Goal: Task Accomplishment & Management: Use online tool/utility

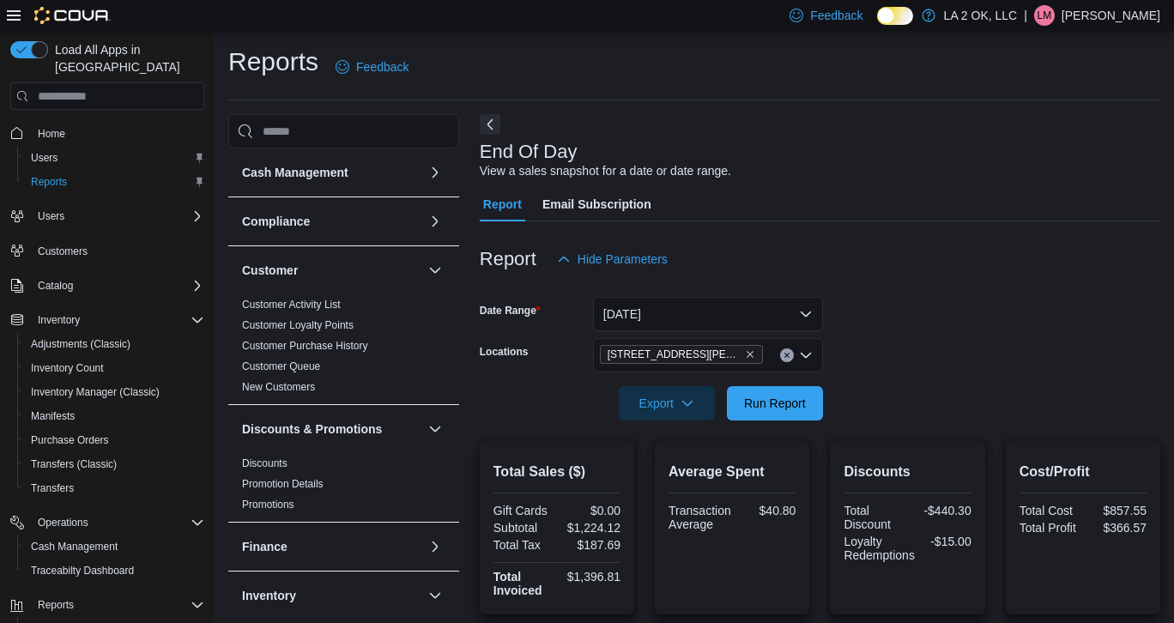
click at [765, 395] on span "Run Report" at bounding box center [775, 403] width 62 height 17
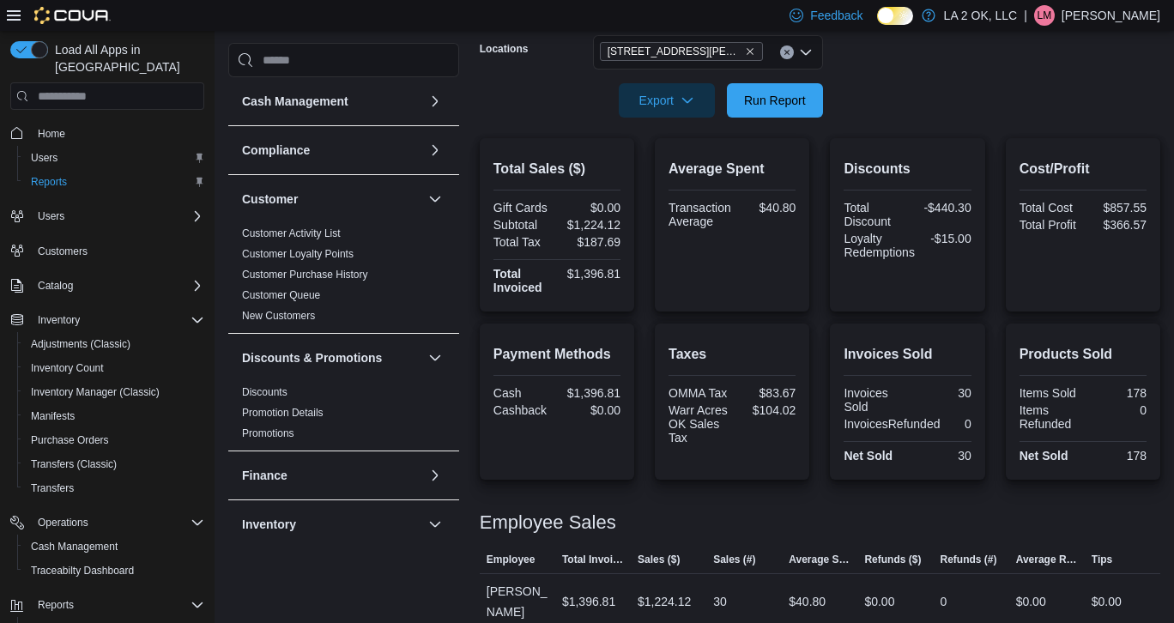
scroll to position [172, 0]
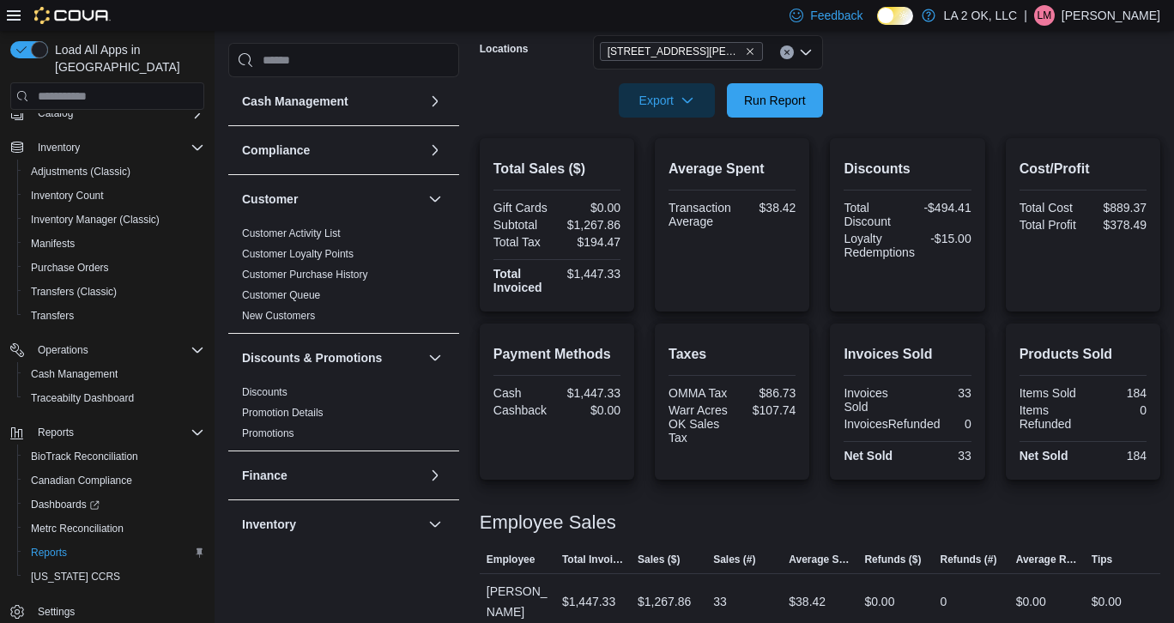
click at [784, 56] on button "Clear input" at bounding box center [787, 52] width 14 height 14
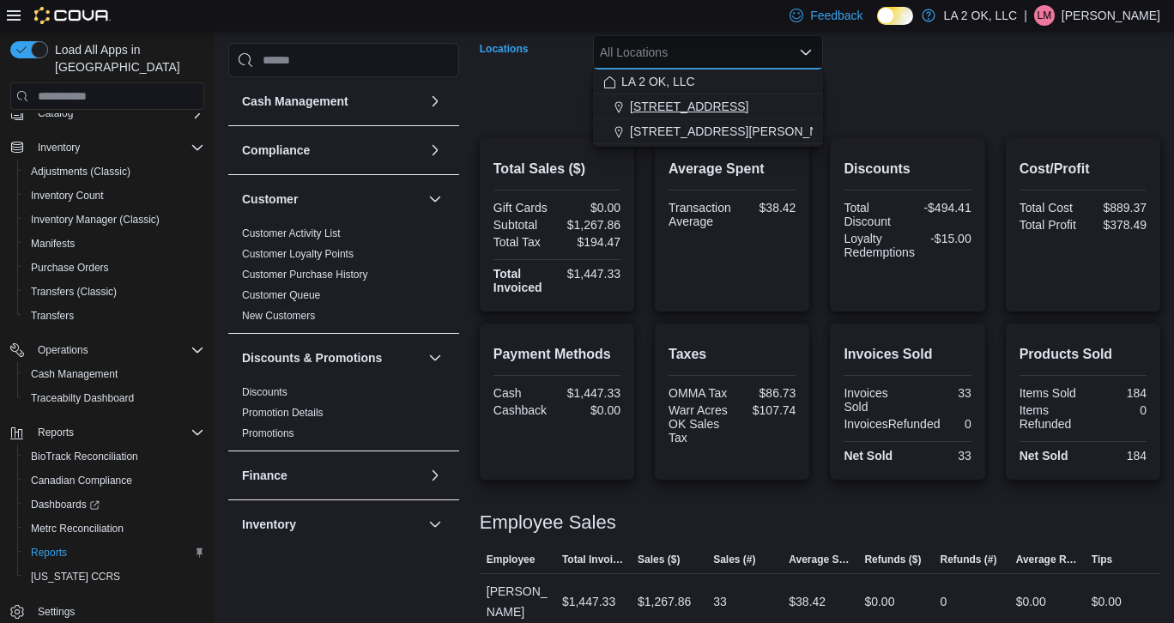
click at [707, 100] on div "[STREET_ADDRESS]" at bounding box center [707, 106] width 209 height 17
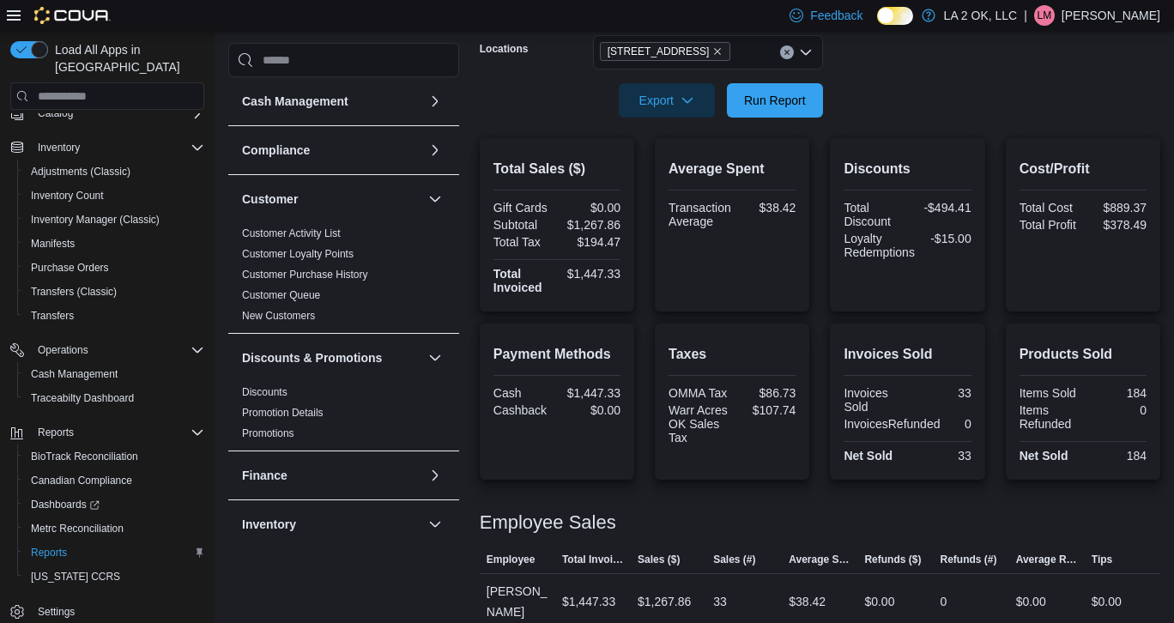
click at [882, 93] on form "Date Range [DATE] Locations 1 SE 59th St Export Run Report" at bounding box center [820, 45] width 681 height 144
click at [774, 111] on span "Run Report" at bounding box center [775, 99] width 76 height 34
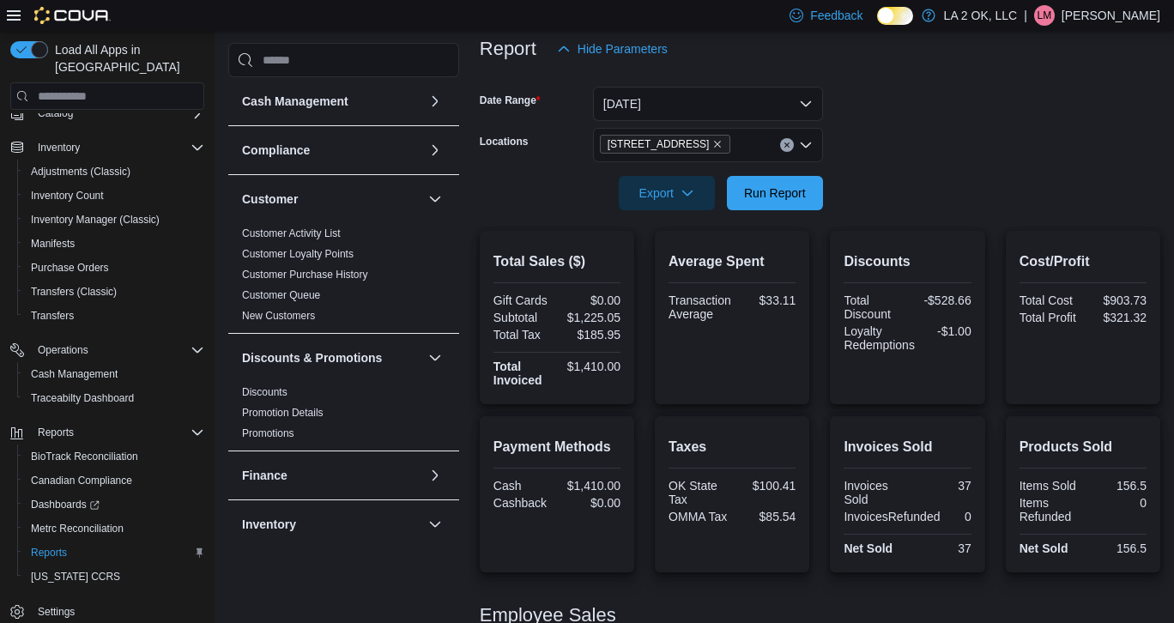
scroll to position [149, 0]
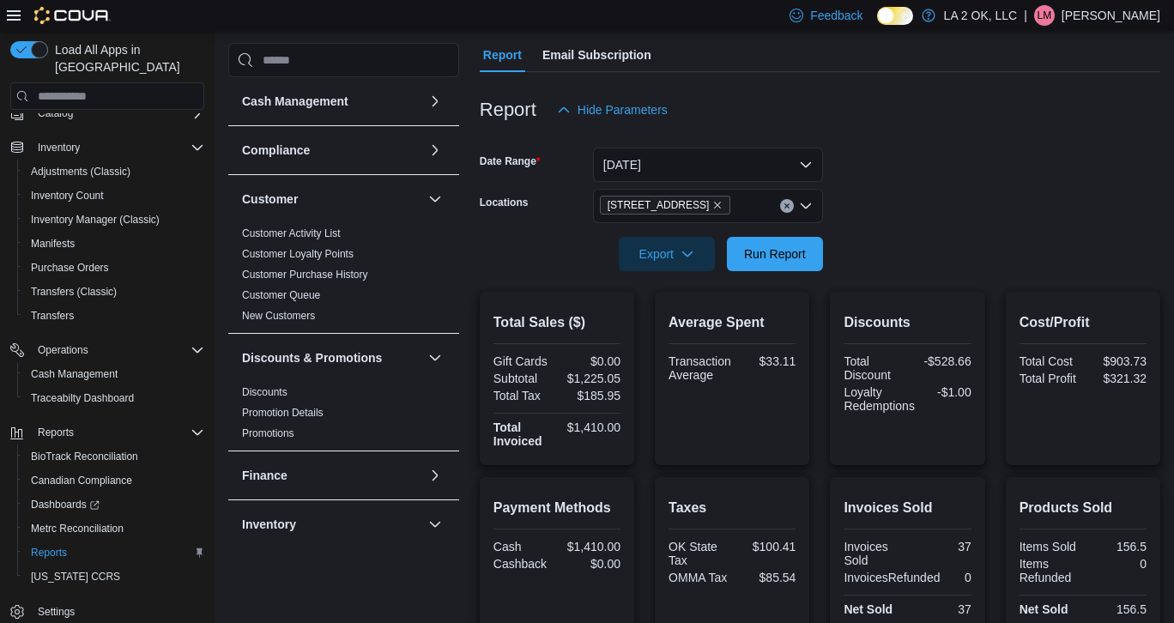
click at [790, 209] on button "Clear input" at bounding box center [787, 206] width 14 height 14
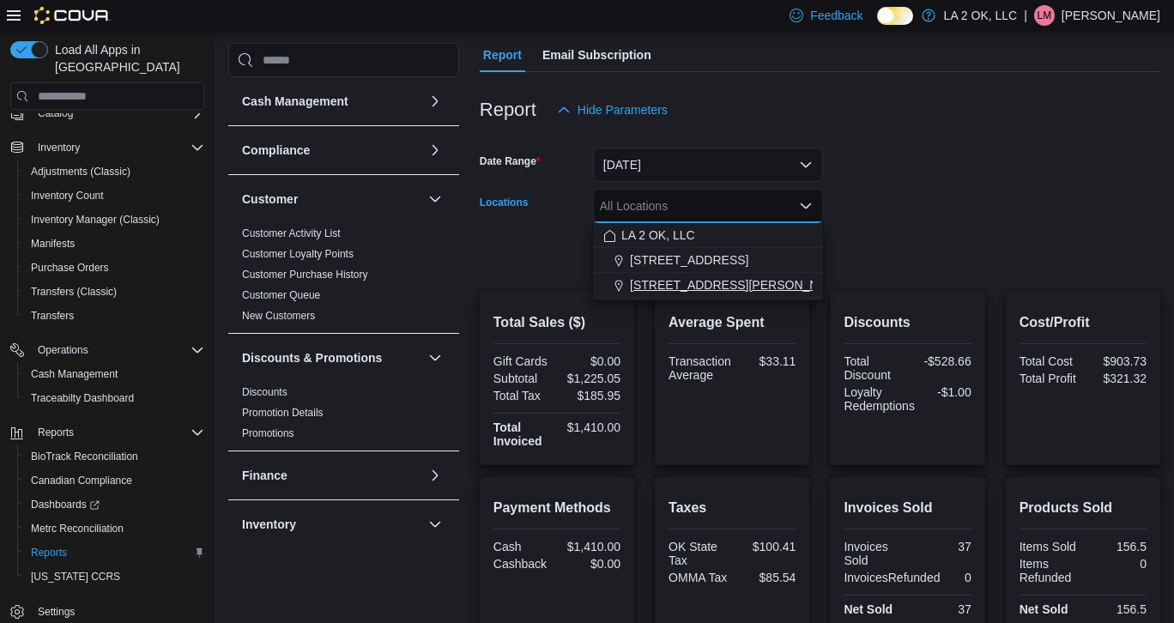
click at [729, 277] on span "[STREET_ADDRESS][PERSON_NAME]" at bounding box center [739, 284] width 218 height 17
click at [927, 241] on form "Date Range [DATE] Locations [STREET_ADDRESS][PERSON_NAME] Selected. [STREET_ADD…" at bounding box center [820, 199] width 681 height 144
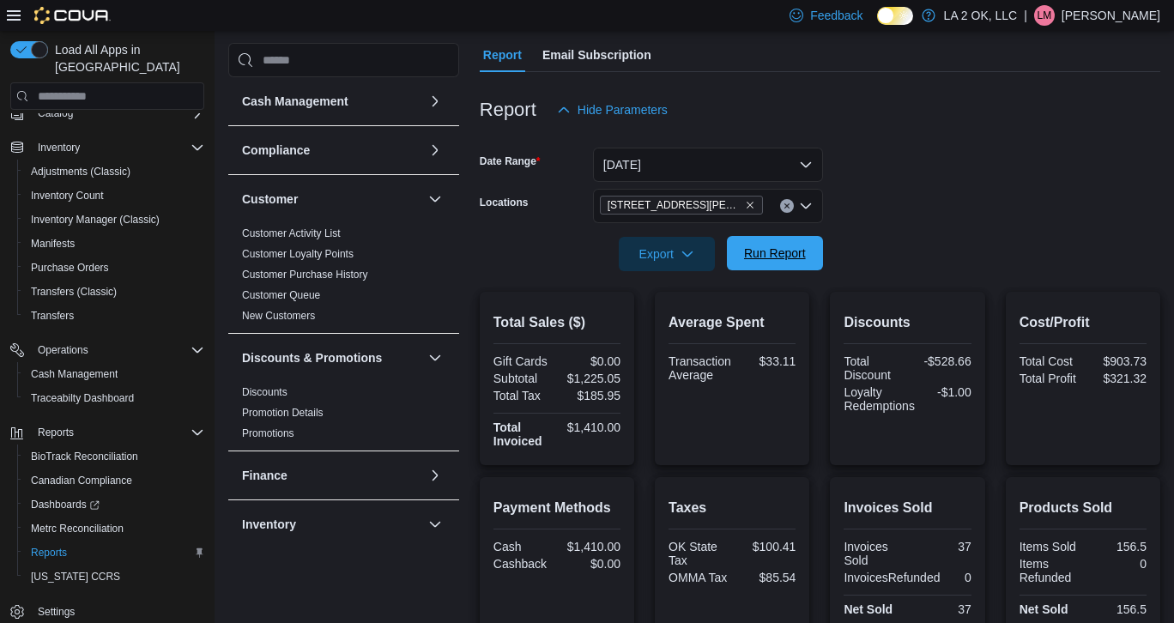
click at [785, 262] on span "Run Report" at bounding box center [775, 253] width 76 height 34
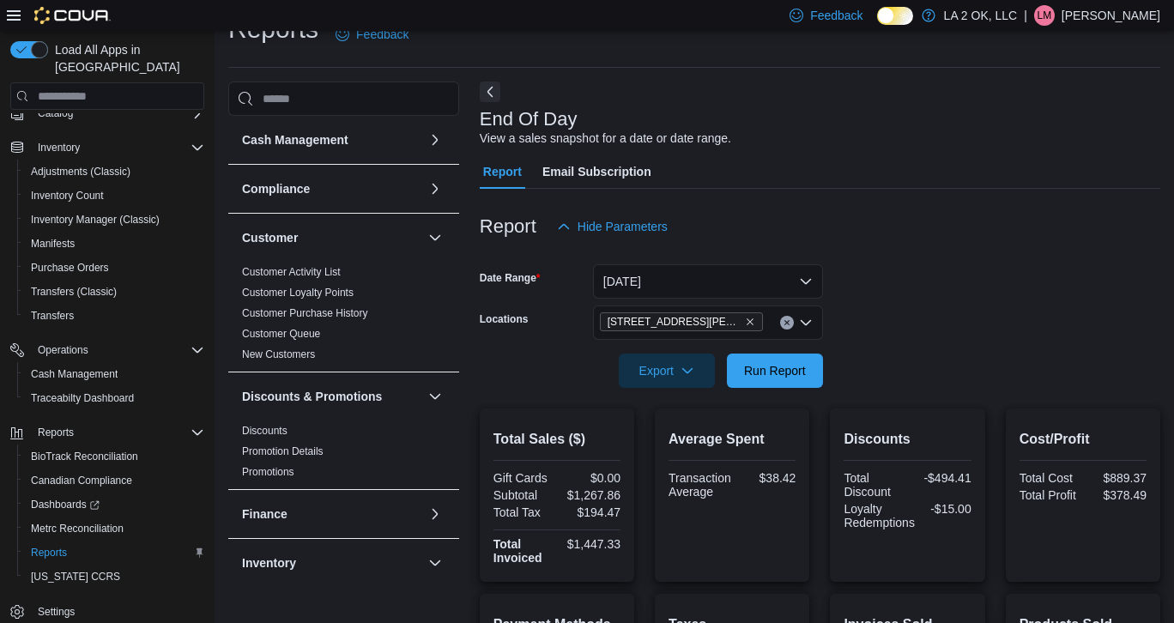
scroll to position [24, 0]
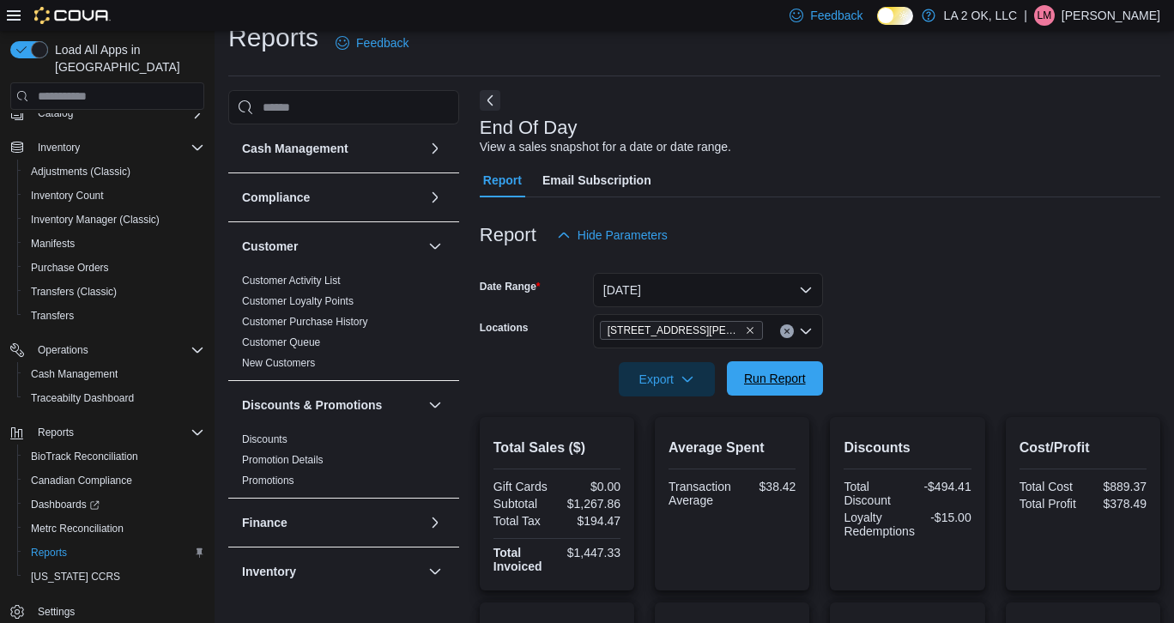
click at [772, 381] on span "Run Report" at bounding box center [775, 378] width 62 height 17
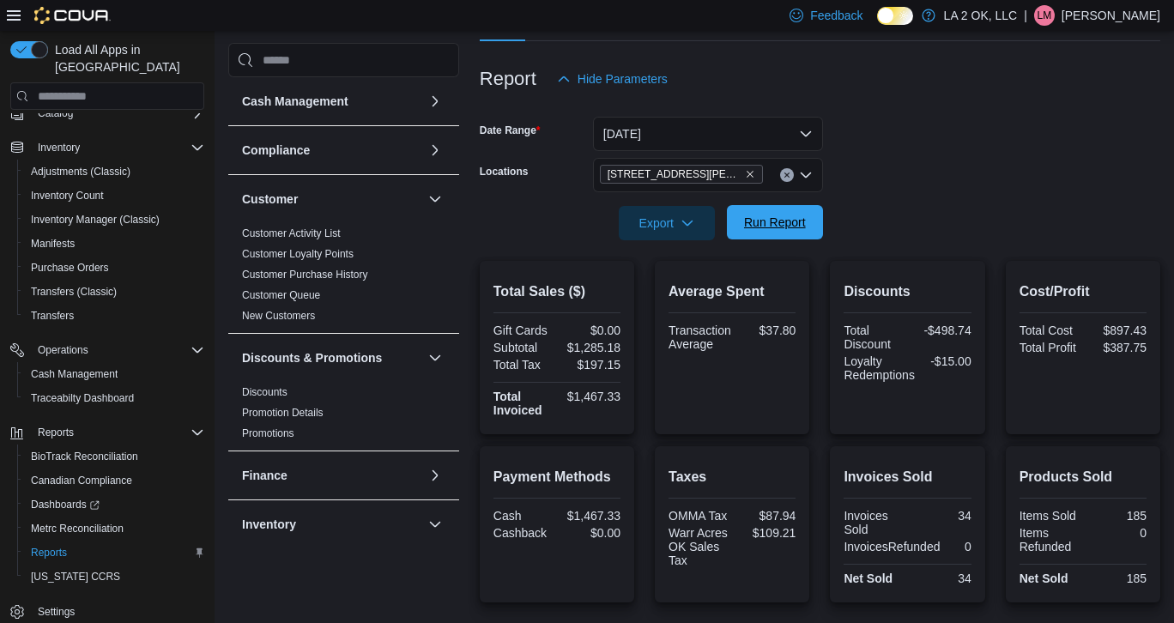
scroll to position [14, 0]
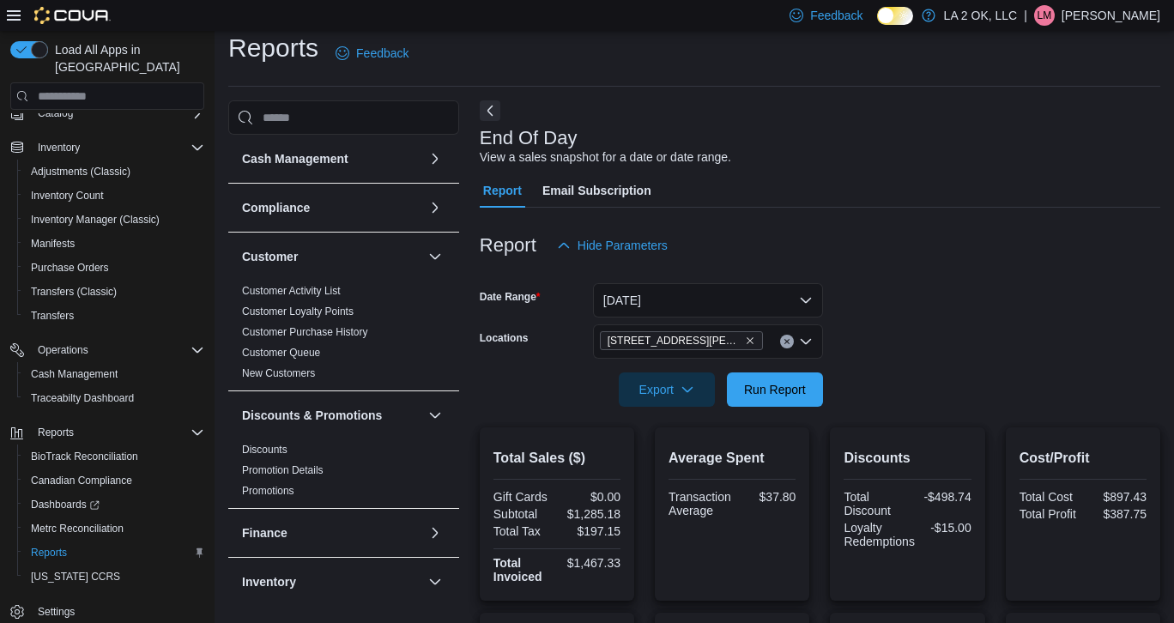
click at [787, 340] on icon "Clear input" at bounding box center [786, 342] width 4 height 4
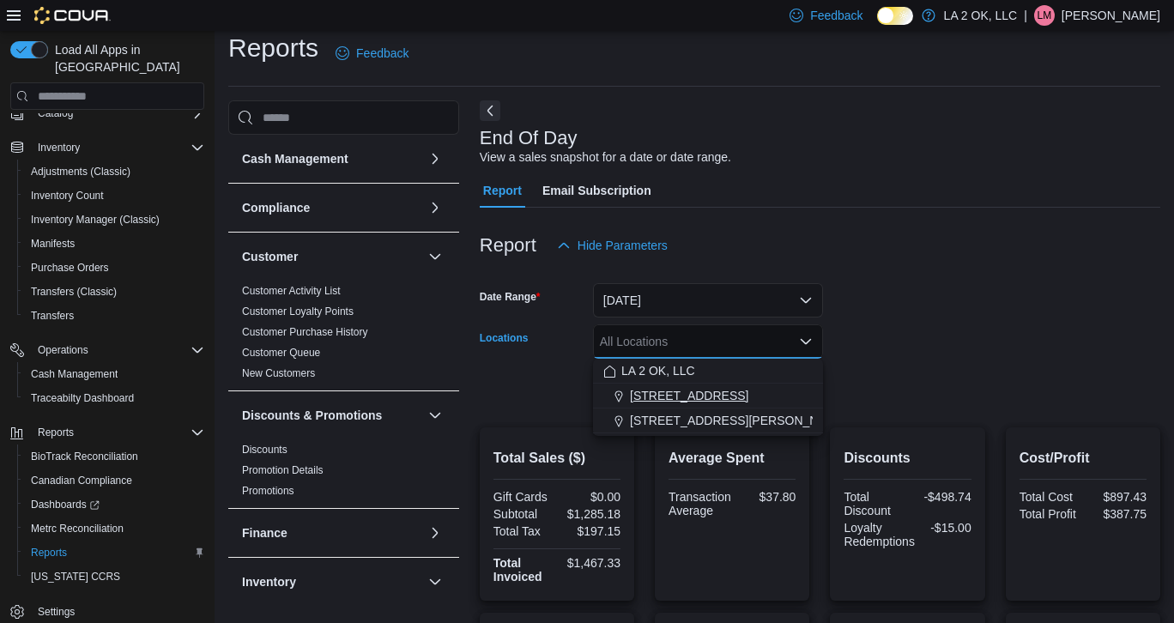
click at [681, 394] on span "[STREET_ADDRESS]" at bounding box center [689, 395] width 118 height 17
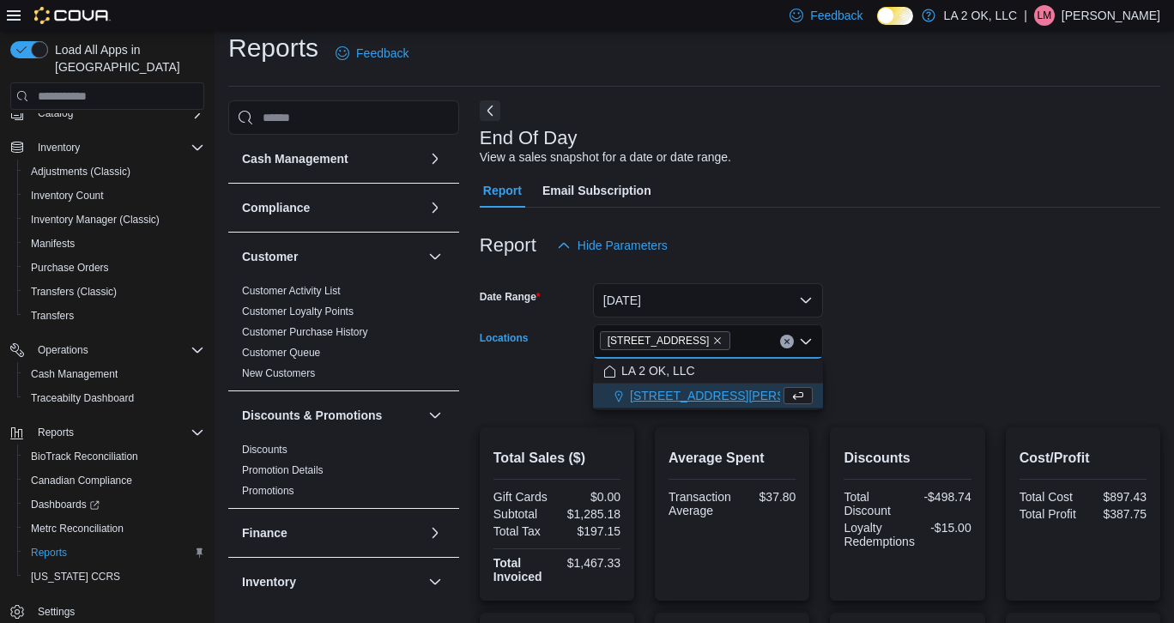
click at [941, 330] on form "Date Range [DATE] Locations [STREET_ADDRESS][GEOGRAPHIC_DATA] box. Selected. [S…" at bounding box center [820, 335] width 681 height 144
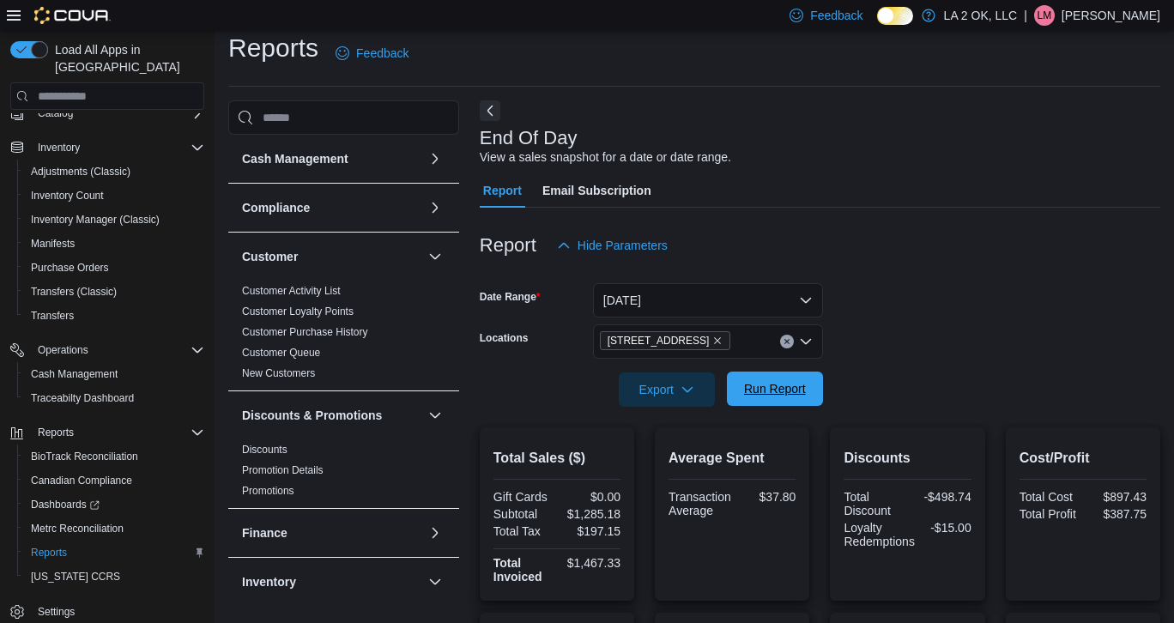
click at [786, 390] on span "Run Report" at bounding box center [775, 388] width 62 height 17
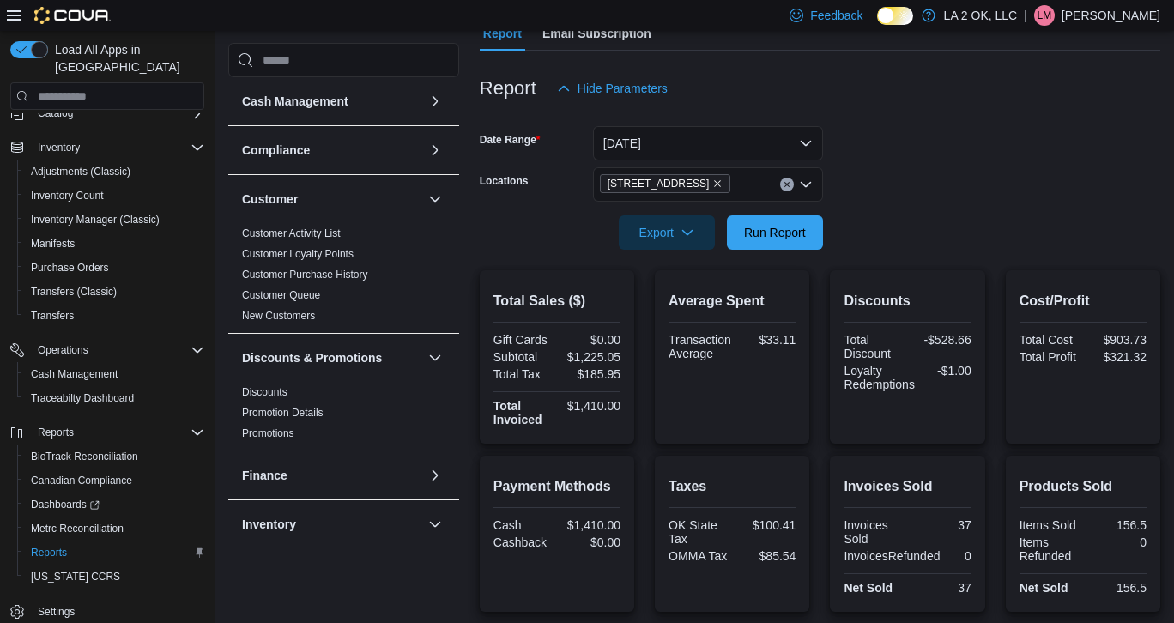
scroll to position [44, 0]
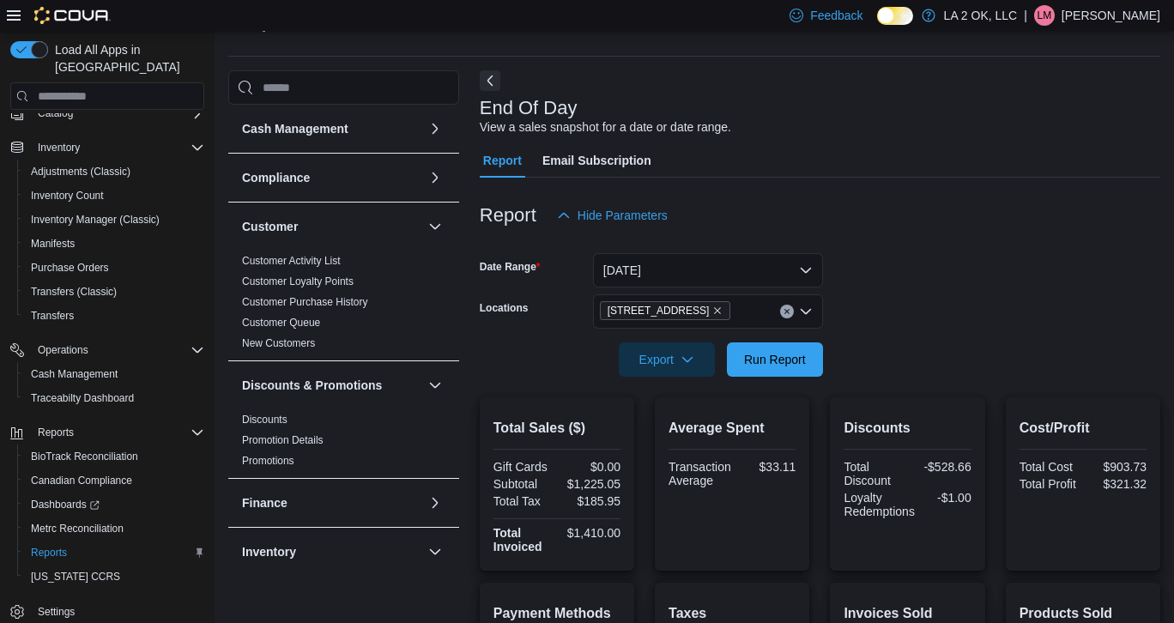
click at [790, 336] on div at bounding box center [820, 336] width 681 height 14
click at [778, 358] on span "Run Report" at bounding box center [775, 358] width 62 height 17
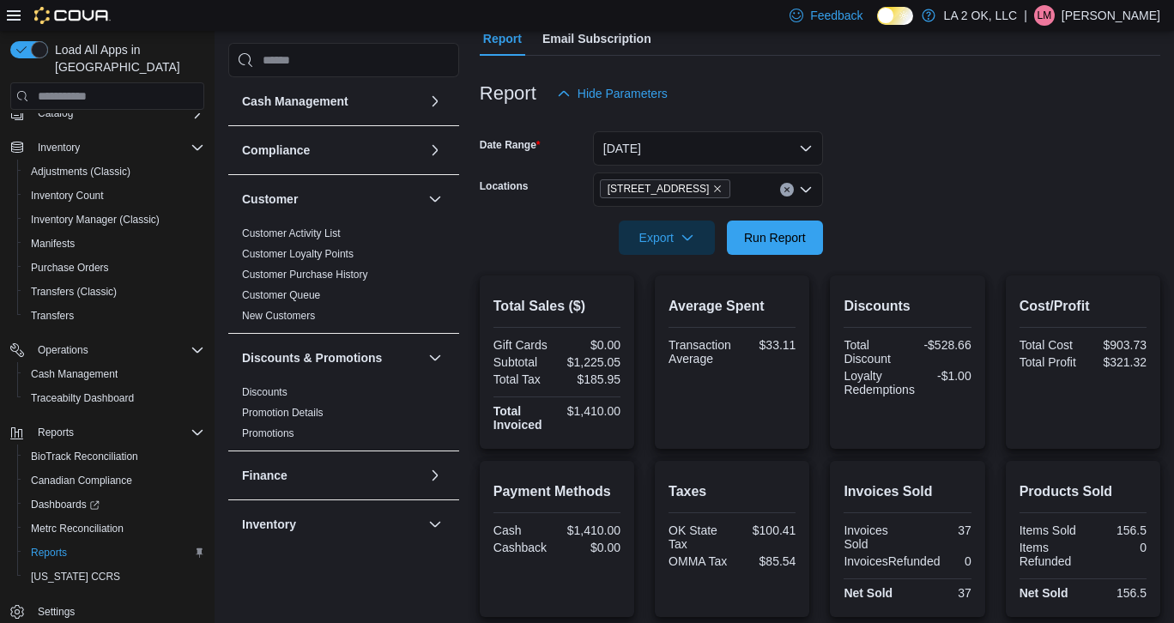
scroll to position [148, 0]
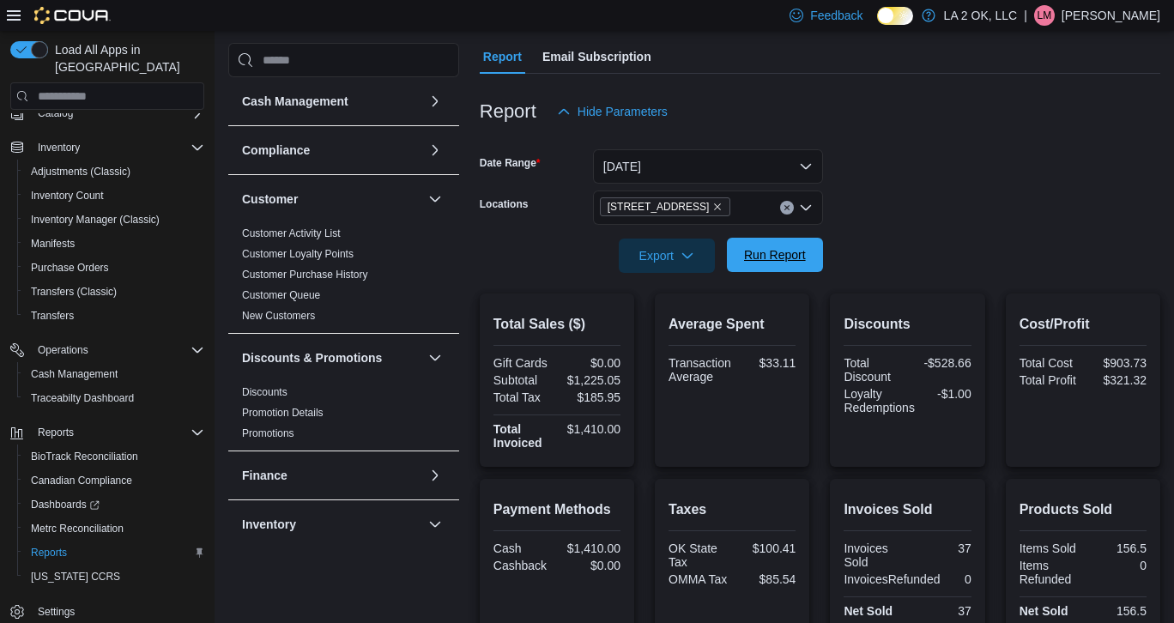
click at [787, 262] on span "Run Report" at bounding box center [775, 254] width 62 height 17
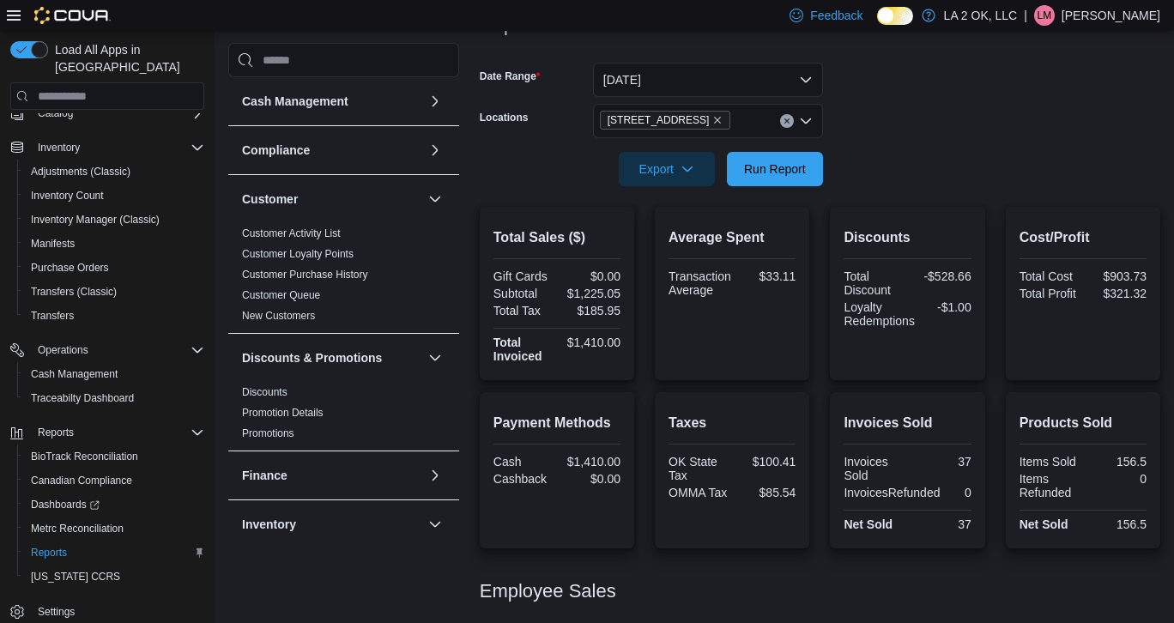
scroll to position [149, 0]
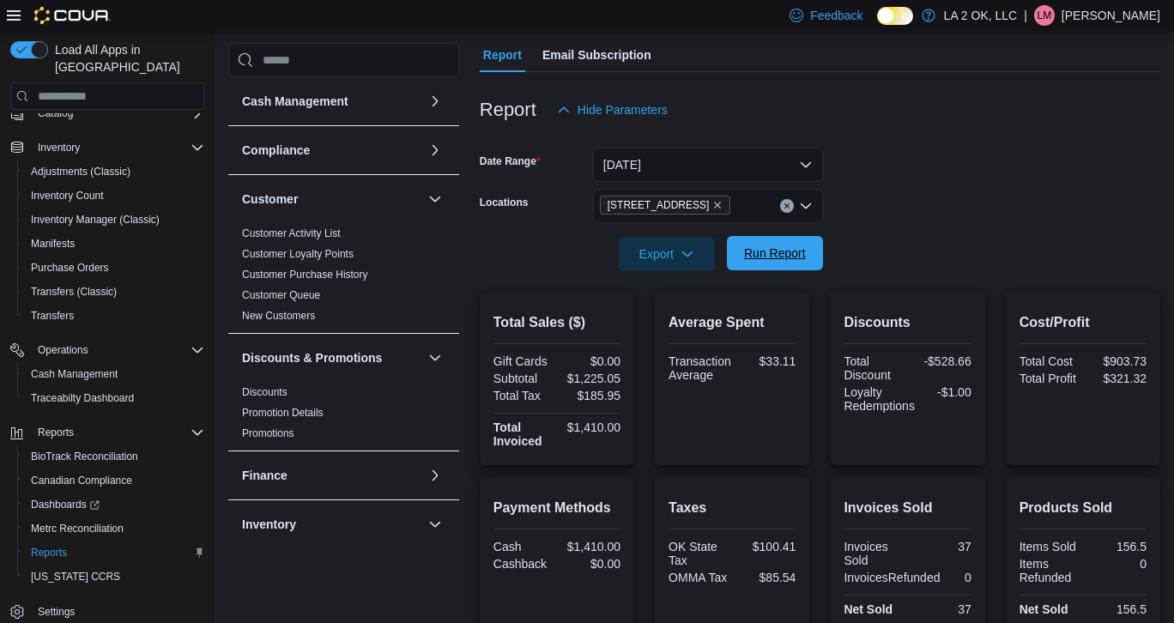
click at [778, 266] on span "Run Report" at bounding box center [775, 253] width 76 height 34
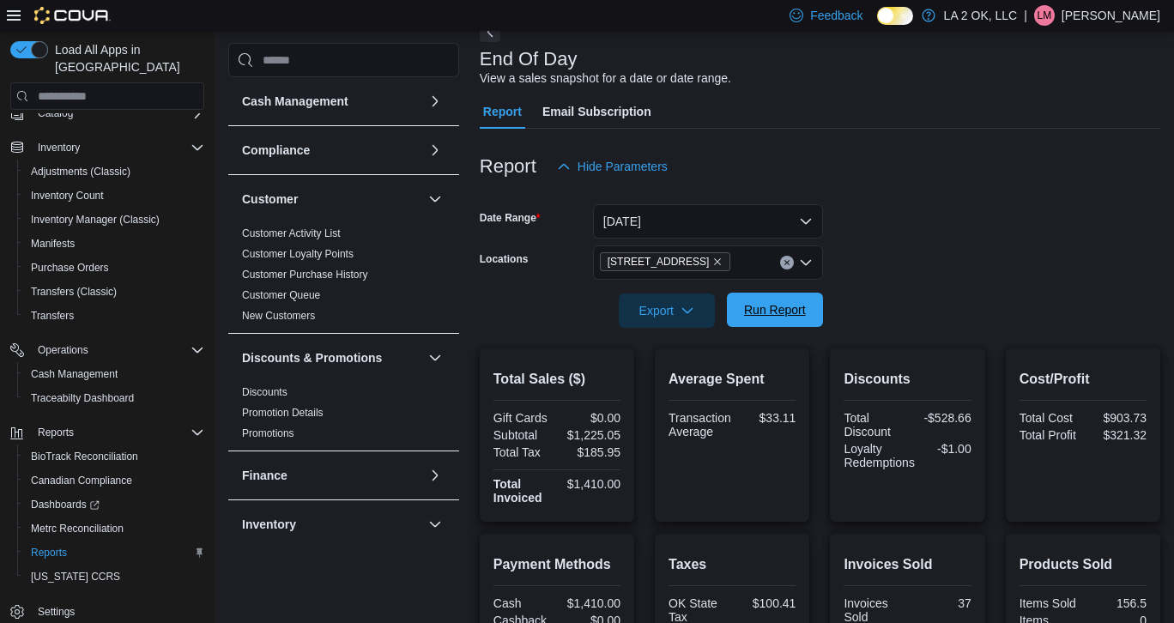
scroll to position [85, 0]
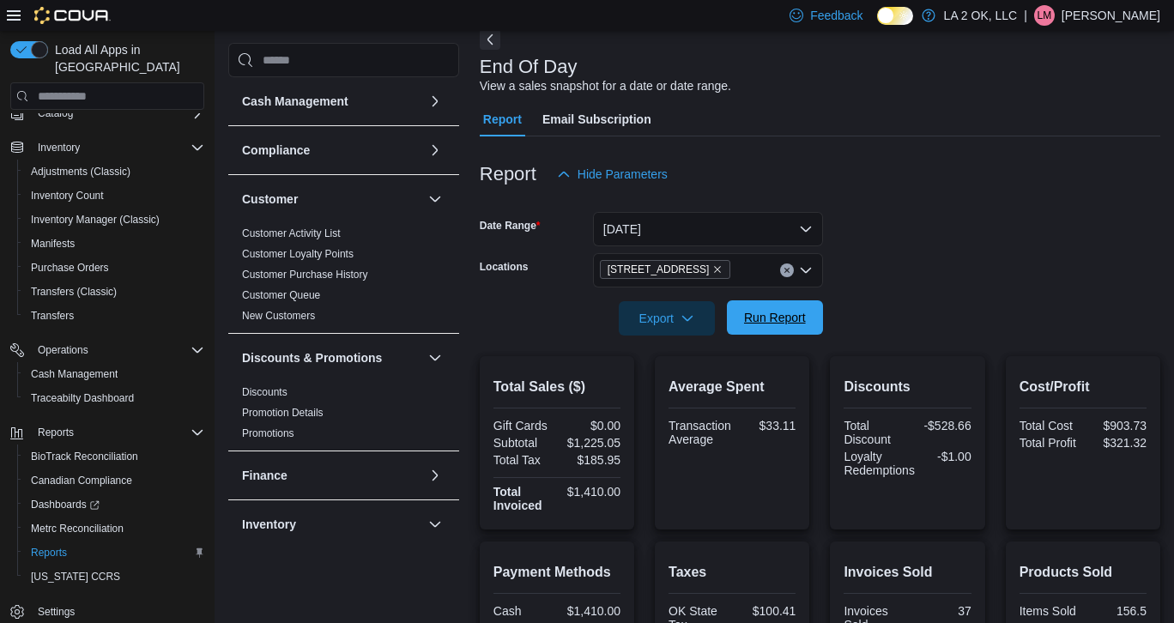
click at [789, 321] on span "Run Report" at bounding box center [775, 317] width 62 height 17
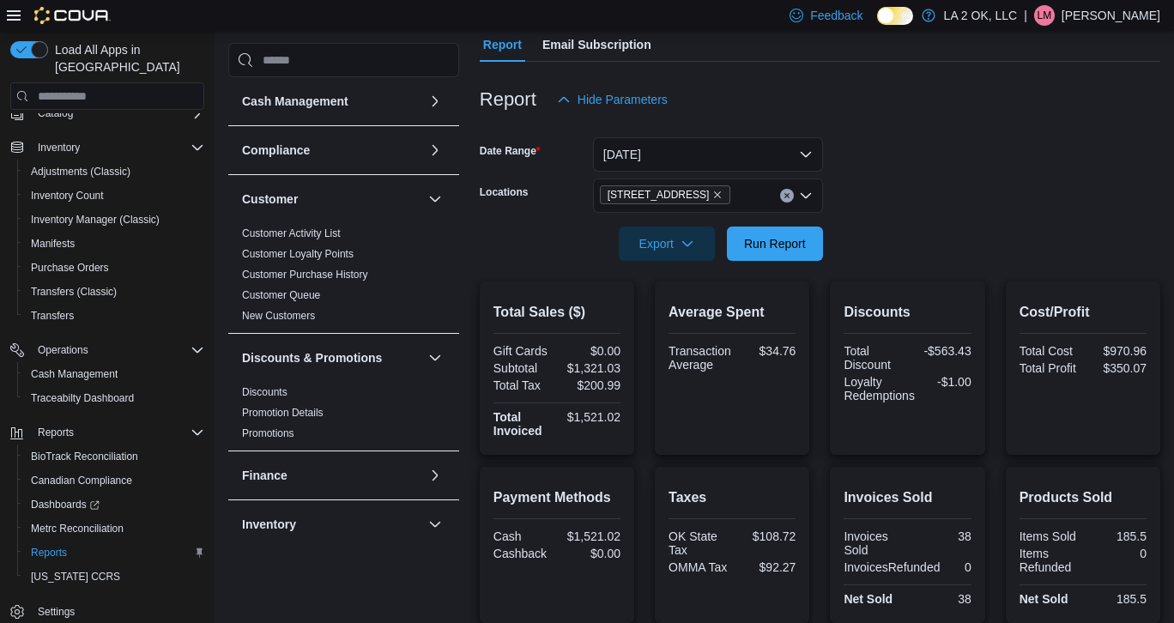
scroll to position [0, 0]
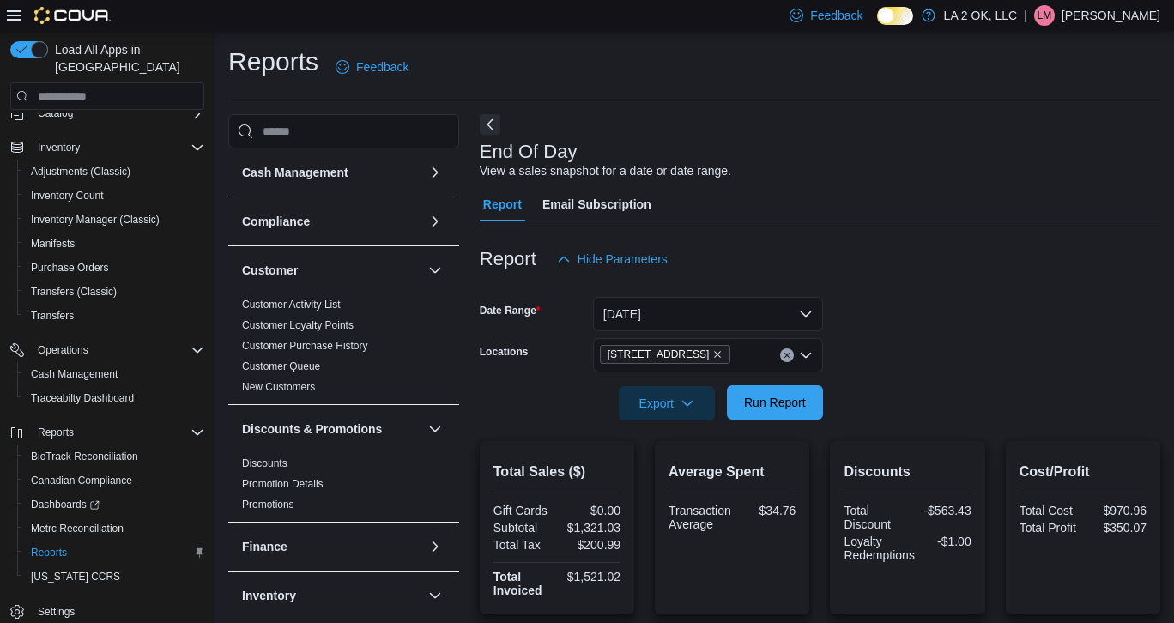
click at [783, 411] on span "Run Report" at bounding box center [775, 402] width 62 height 17
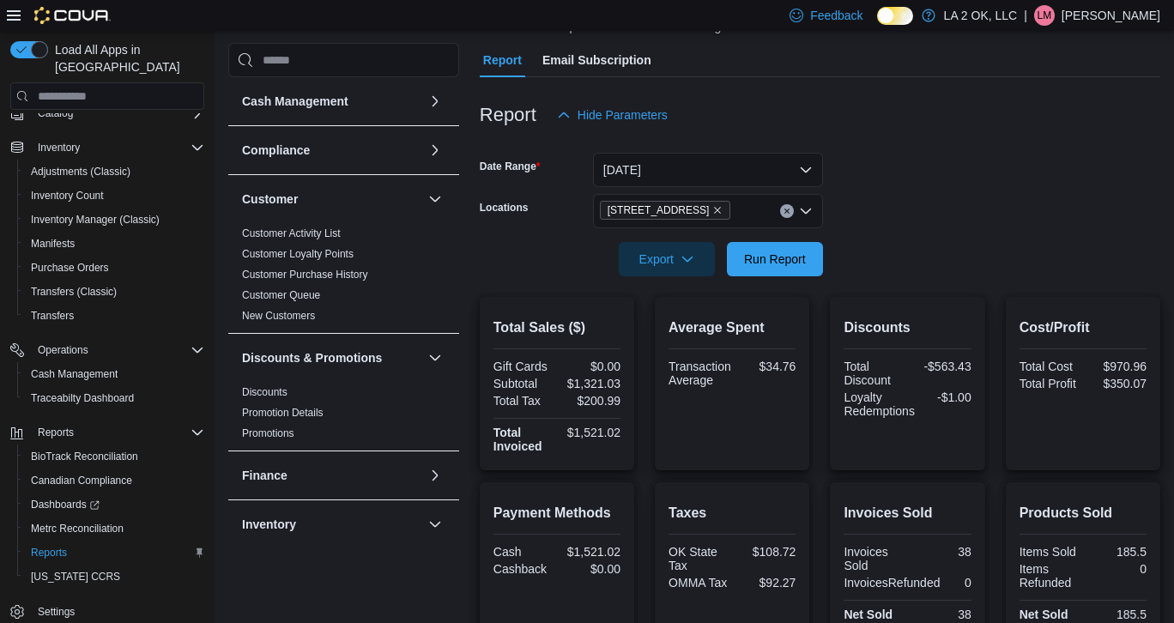
scroll to position [96, 0]
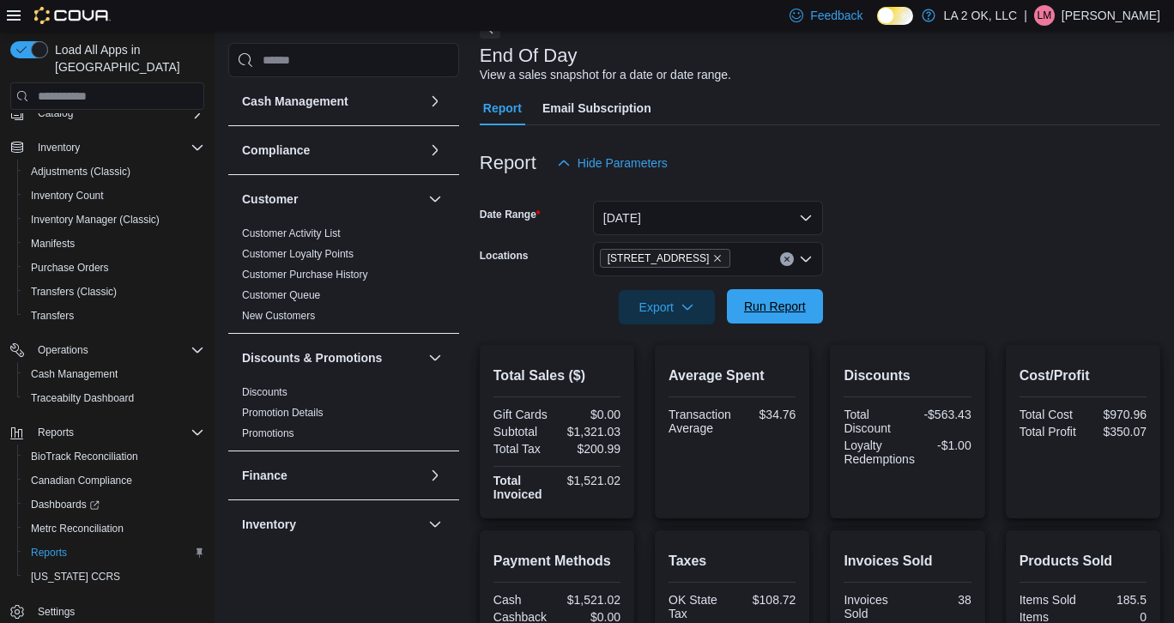
click at [766, 317] on span "Run Report" at bounding box center [775, 306] width 76 height 34
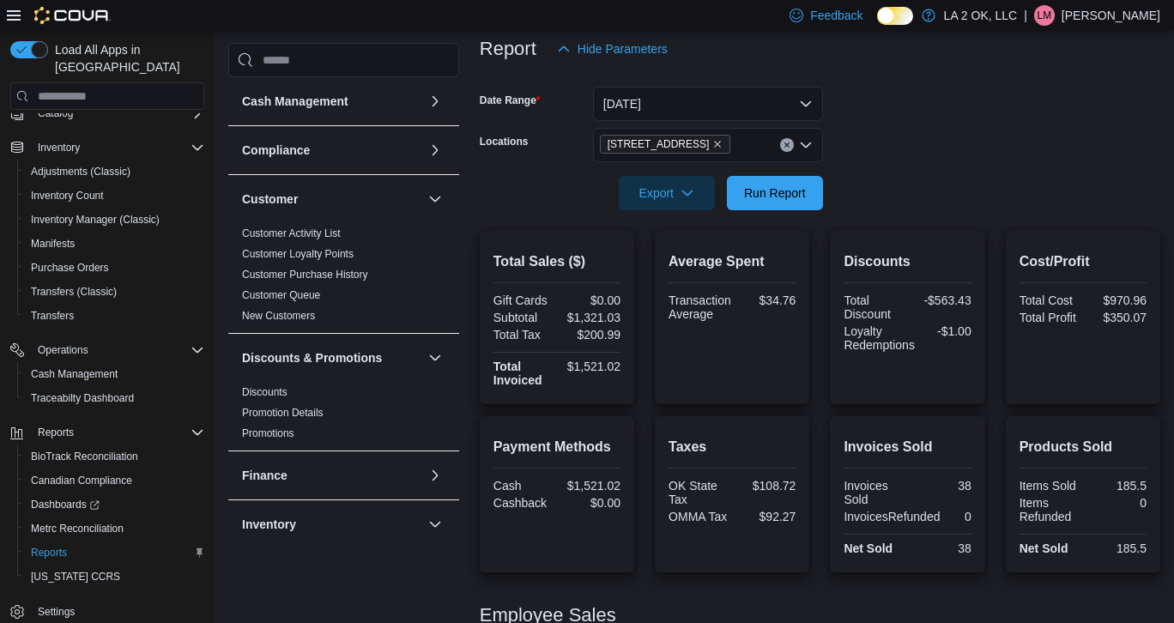
scroll to position [0, 0]
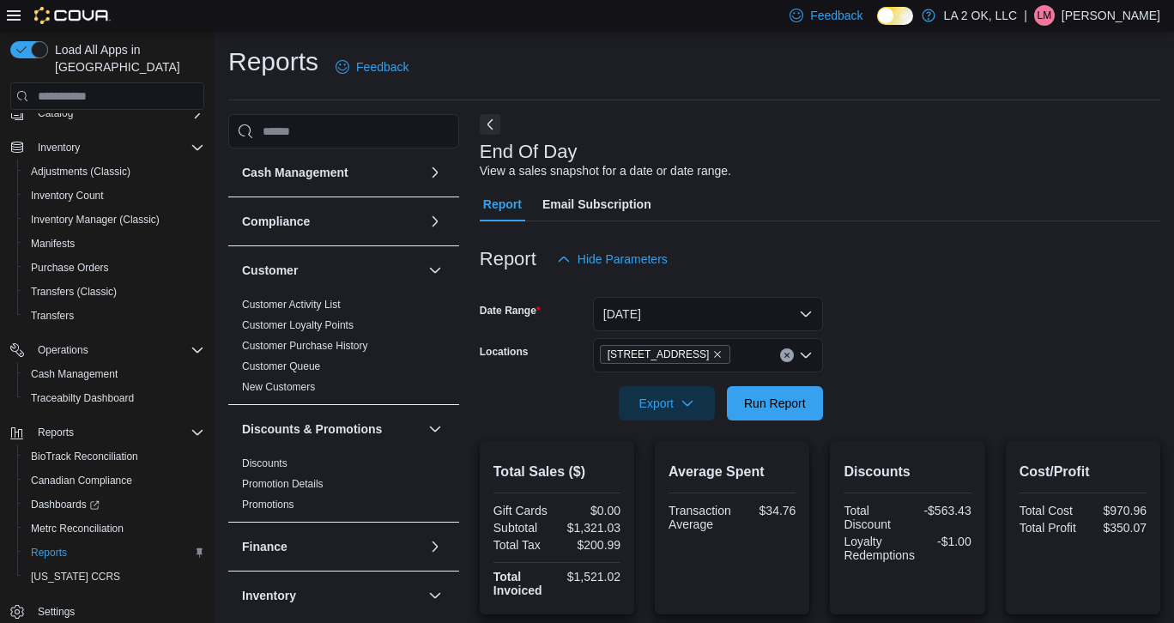
click at [787, 354] on icon "Clear input" at bounding box center [786, 356] width 4 height 4
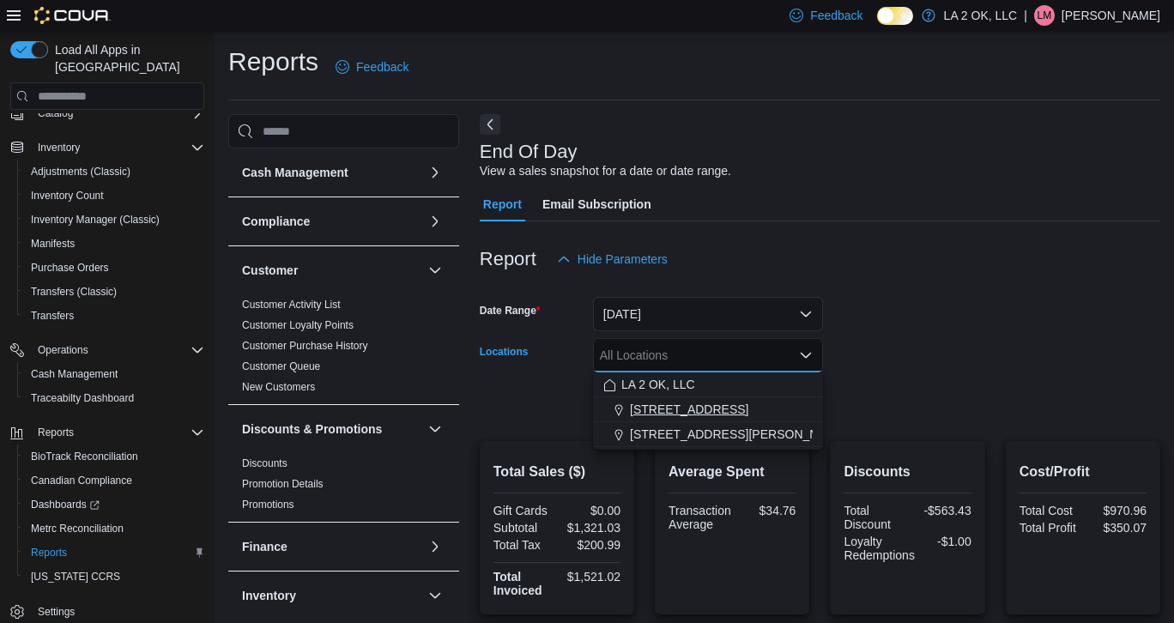
click at [711, 413] on div "[STREET_ADDRESS]" at bounding box center [707, 409] width 209 height 17
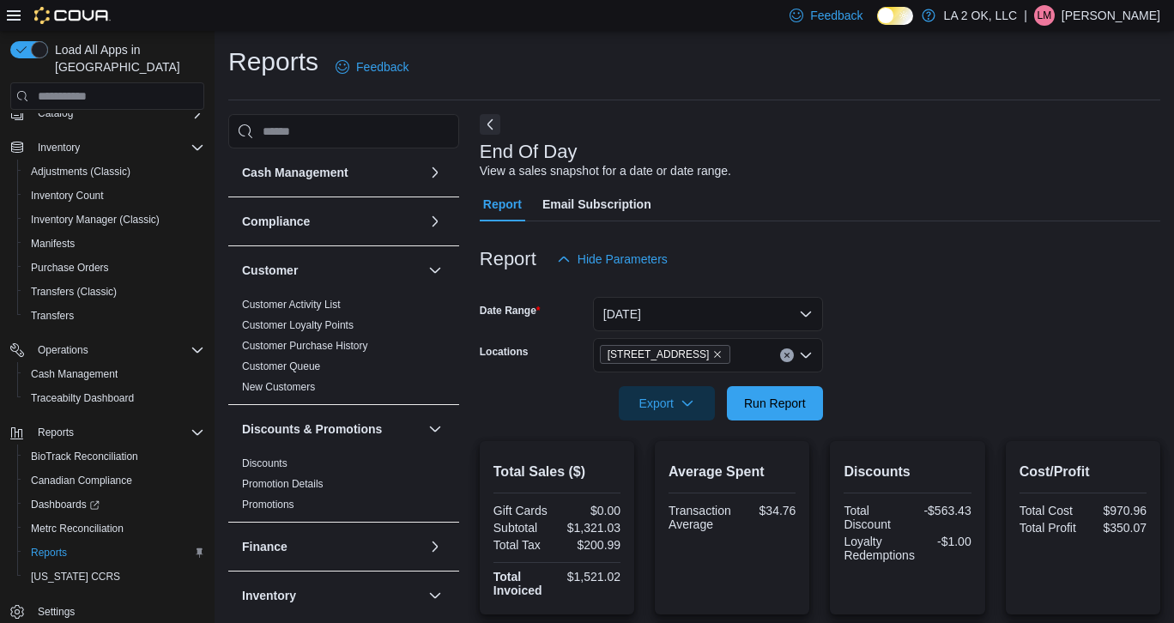
click at [923, 409] on form "Date Range [DATE] Locations 1 SE 59th St Export Run Report" at bounding box center [820, 348] width 681 height 144
click at [765, 397] on span "Run Report" at bounding box center [775, 402] width 62 height 17
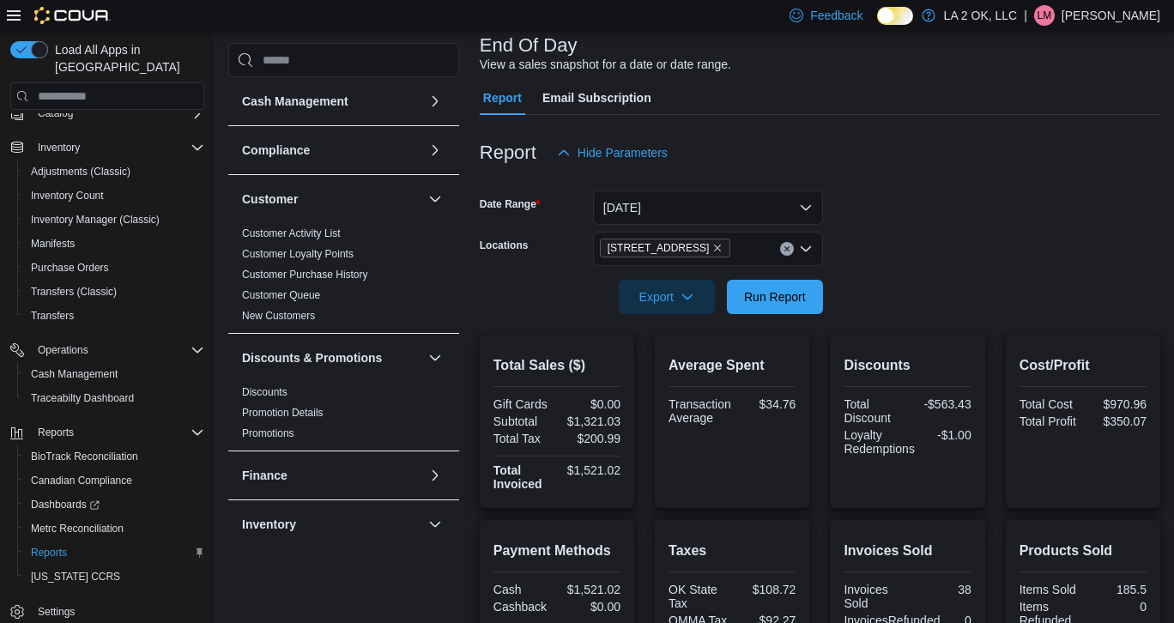
scroll to position [101, 0]
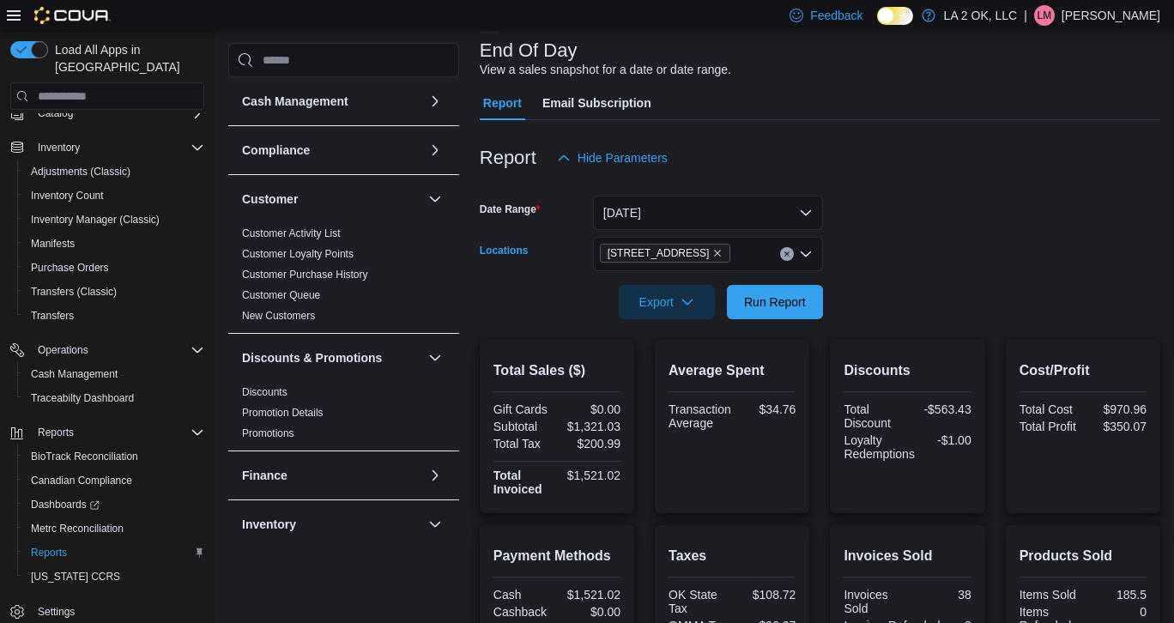
click at [789, 258] on button "Clear input" at bounding box center [787, 254] width 14 height 14
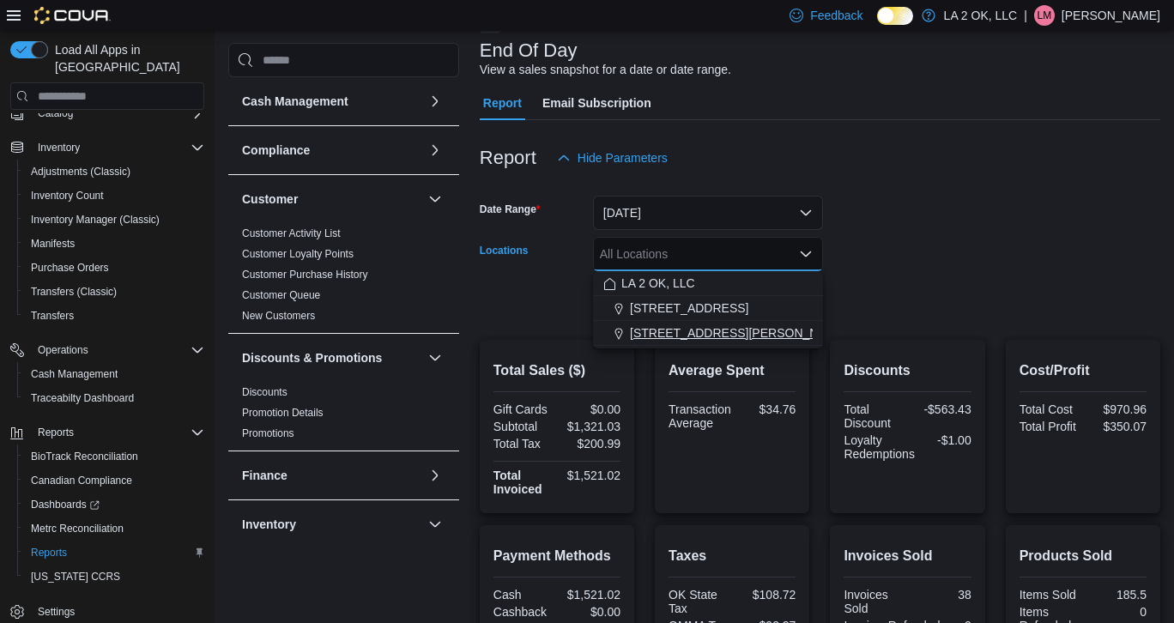
click at [759, 325] on span "[STREET_ADDRESS][PERSON_NAME]" at bounding box center [739, 332] width 218 height 17
click at [948, 300] on form "Date Range [DATE] Locations [STREET_ADDRESS][PERSON_NAME] Selected. [STREET_ADD…" at bounding box center [820, 247] width 681 height 144
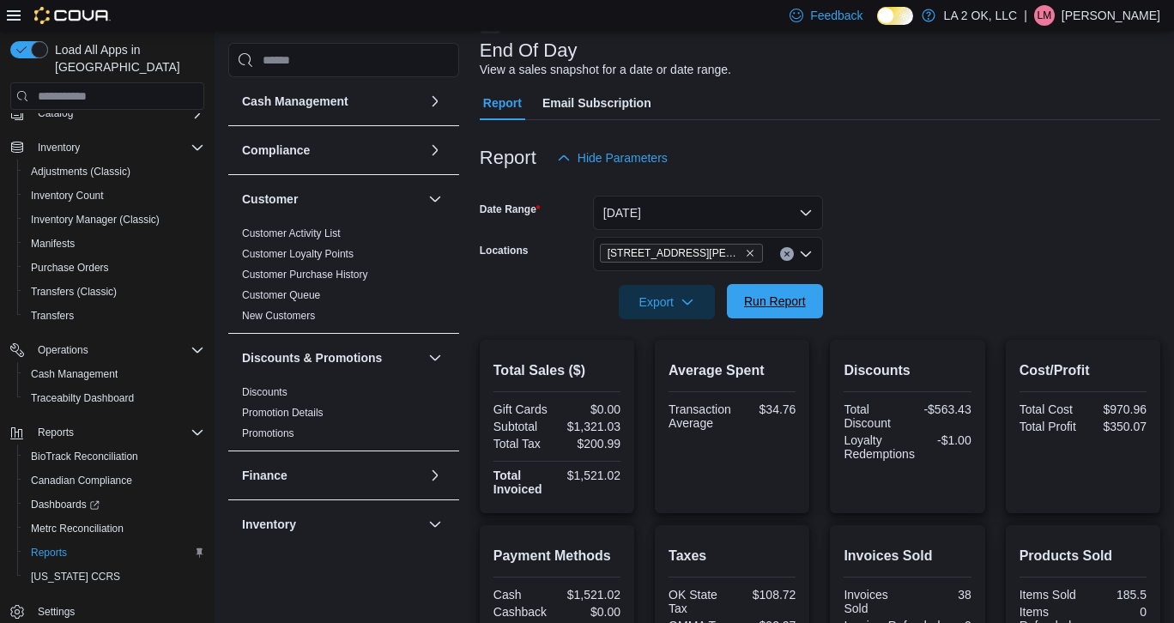
click at [771, 305] on span "Run Report" at bounding box center [775, 301] width 62 height 17
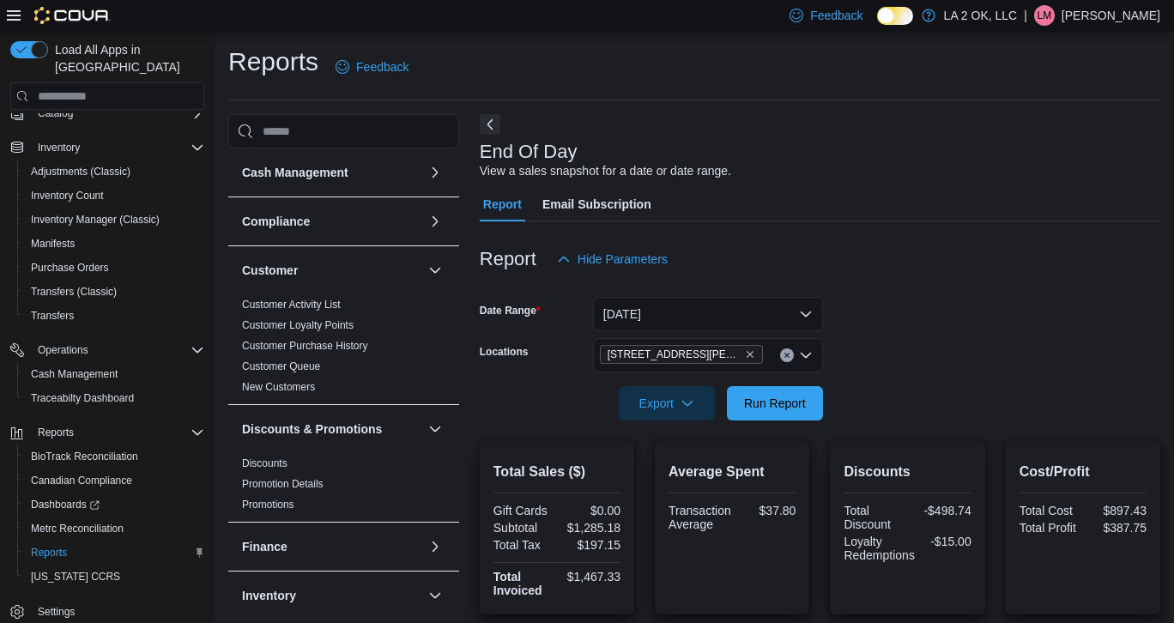
click at [784, 357] on icon "Clear input" at bounding box center [786, 356] width 4 height 4
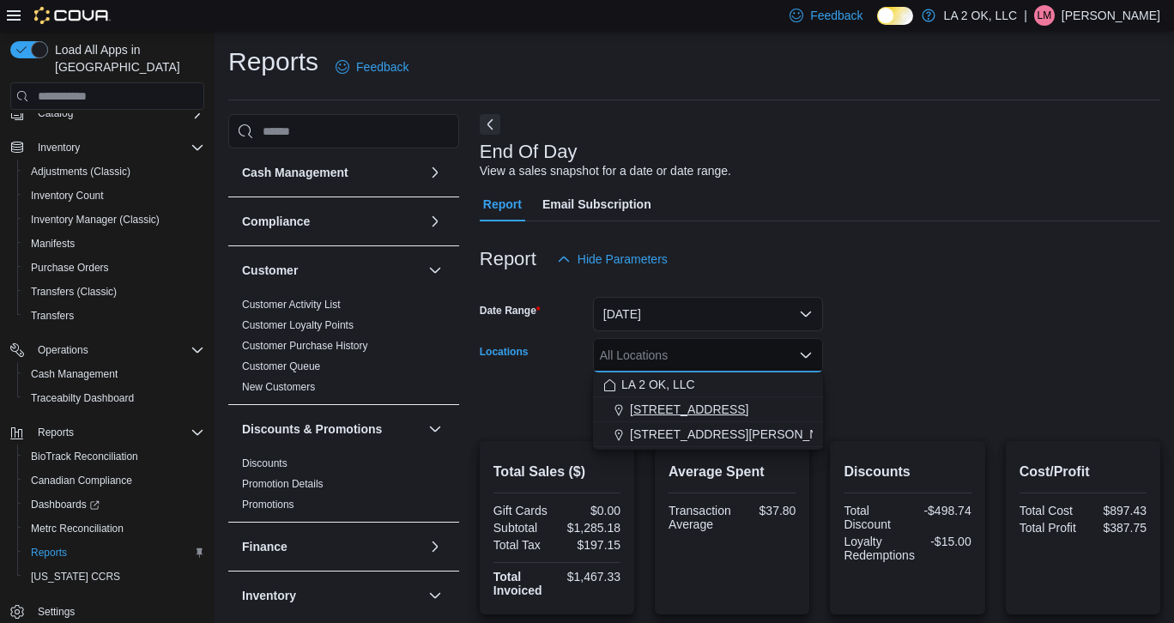
click at [686, 404] on span "[STREET_ADDRESS]" at bounding box center [689, 409] width 118 height 17
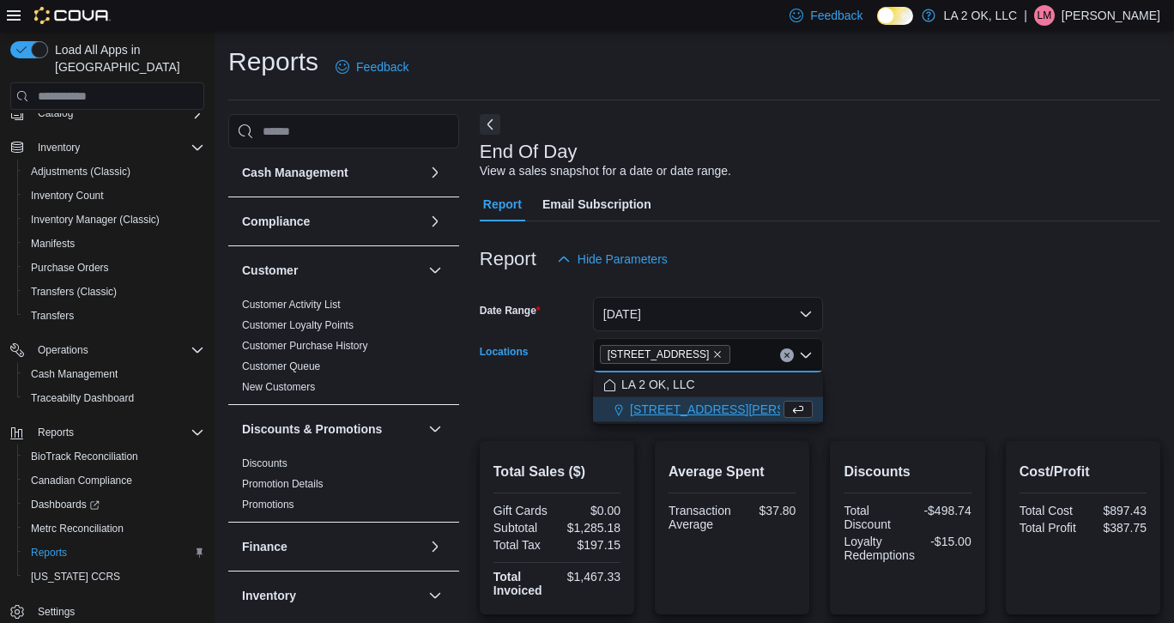
click at [899, 366] on form "Date Range [DATE] Locations [STREET_ADDRESS][GEOGRAPHIC_DATA] box. Selected. [S…" at bounding box center [820, 348] width 681 height 144
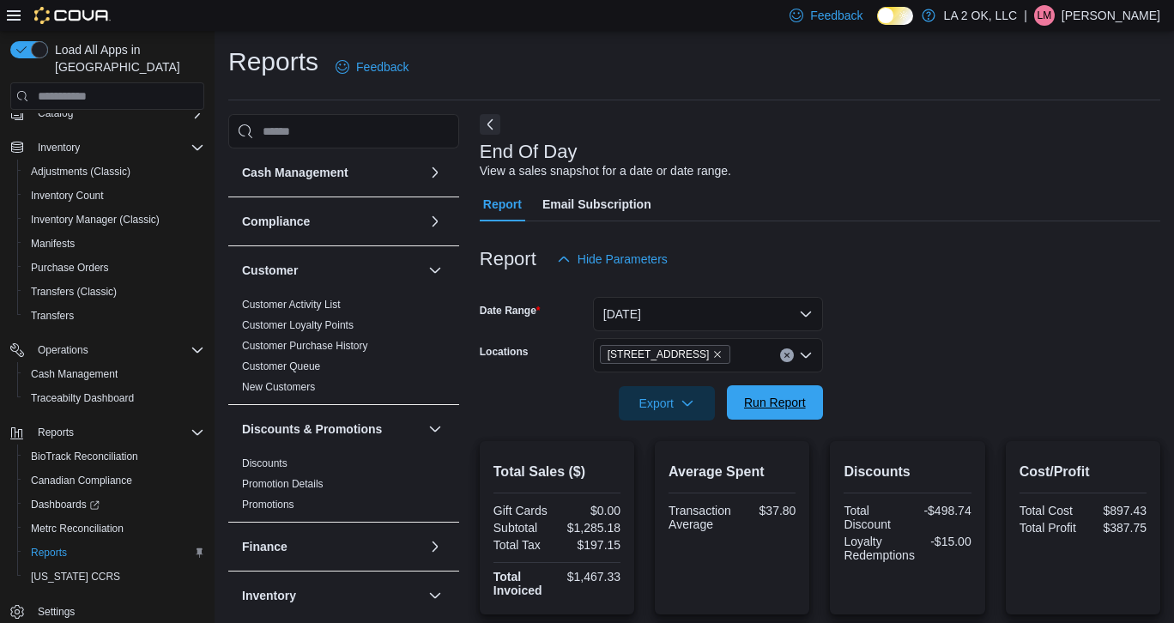
click at [764, 403] on span "Run Report" at bounding box center [775, 402] width 62 height 17
click at [784, 407] on span "Run Report" at bounding box center [775, 402] width 62 height 17
click at [765, 420] on span "Run Report" at bounding box center [775, 402] width 76 height 34
click at [784, 408] on span "Run Report" at bounding box center [775, 402] width 62 height 17
click at [774, 402] on span "Run Report" at bounding box center [775, 402] width 62 height 17
